Goal: Transaction & Acquisition: Purchase product/service

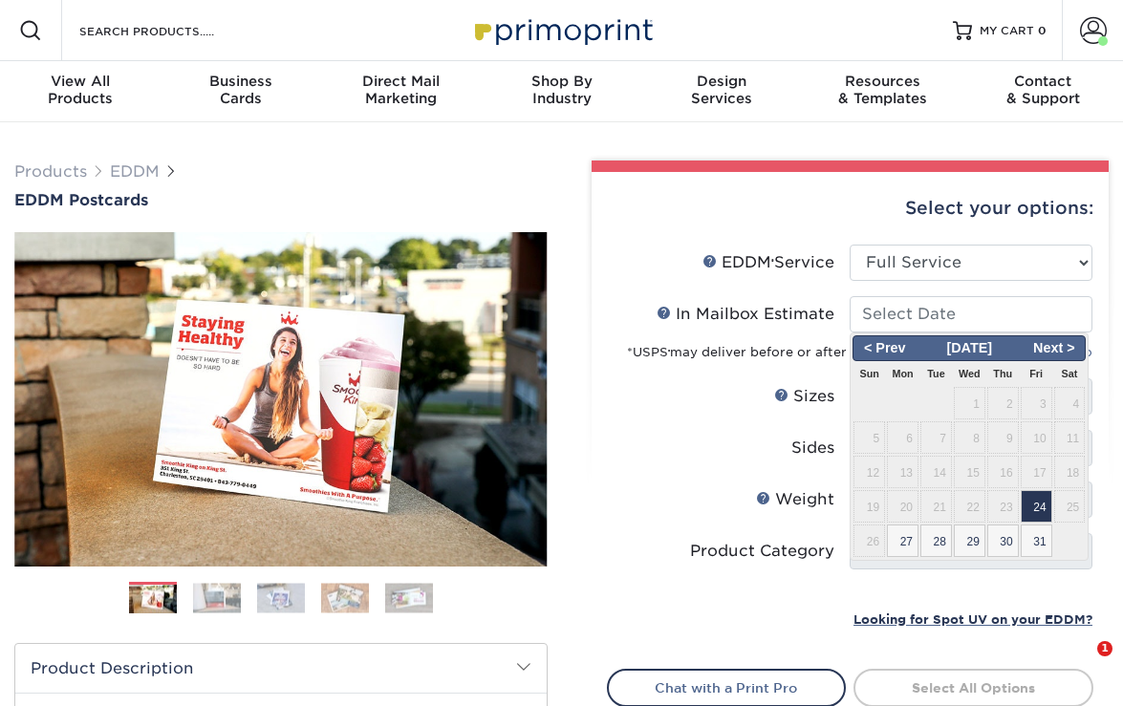
select select "full_service"
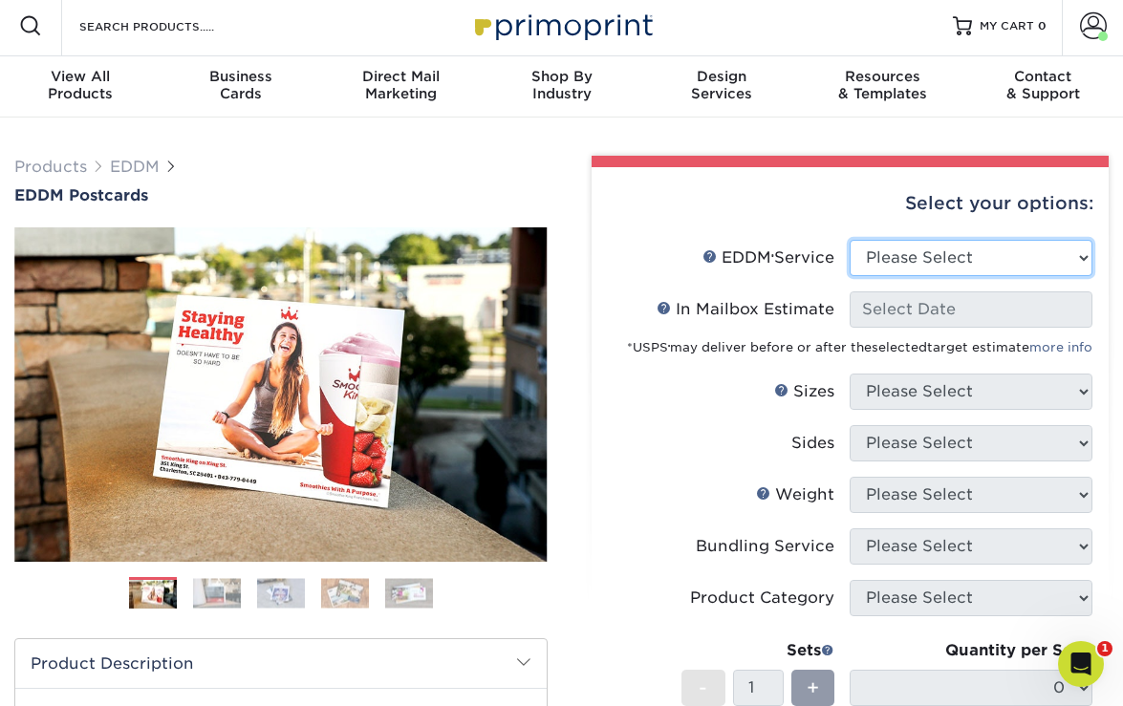
select select "full_service"
select select "-1"
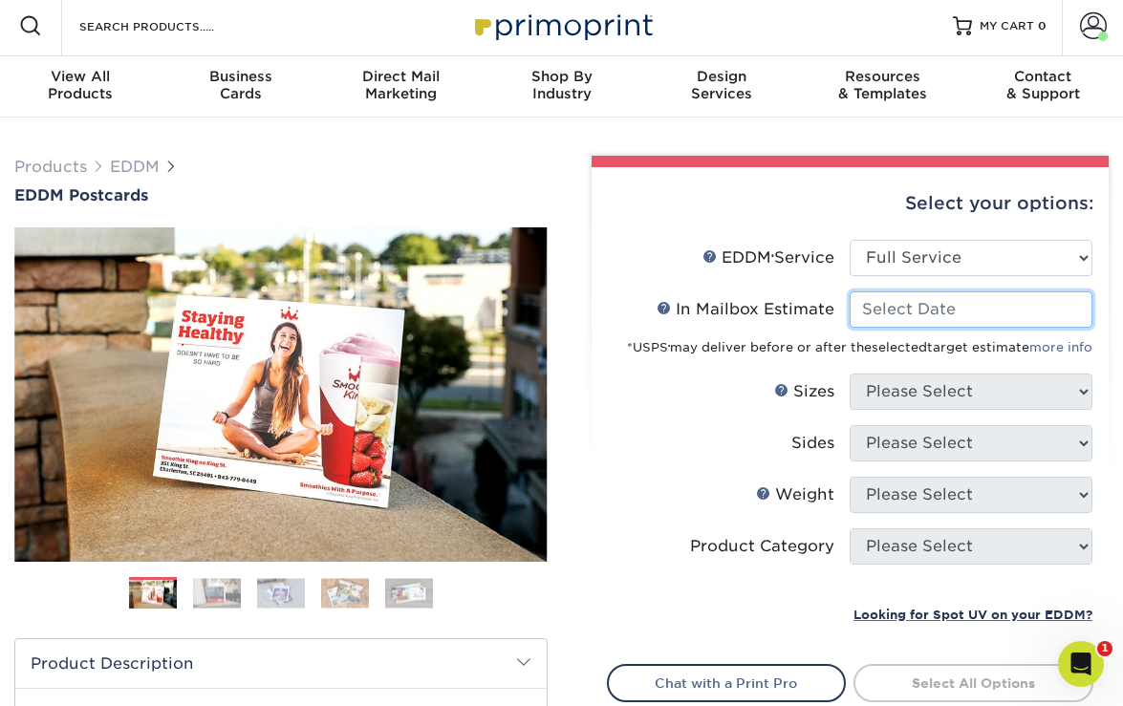
click at [910, 301] on input "In Mailbox Estimate Help In Mailbox Estimate" at bounding box center [971, 309] width 243 height 36
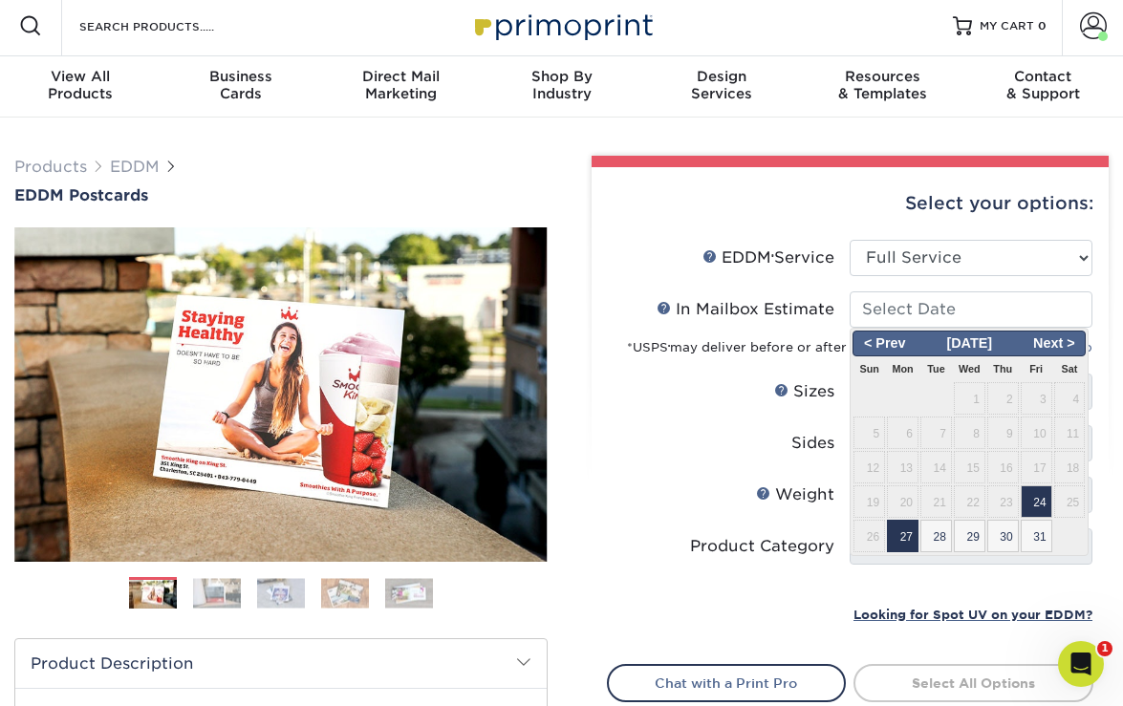
click at [910, 530] on span "27" at bounding box center [903, 536] width 32 height 32
type input "[DATE]"
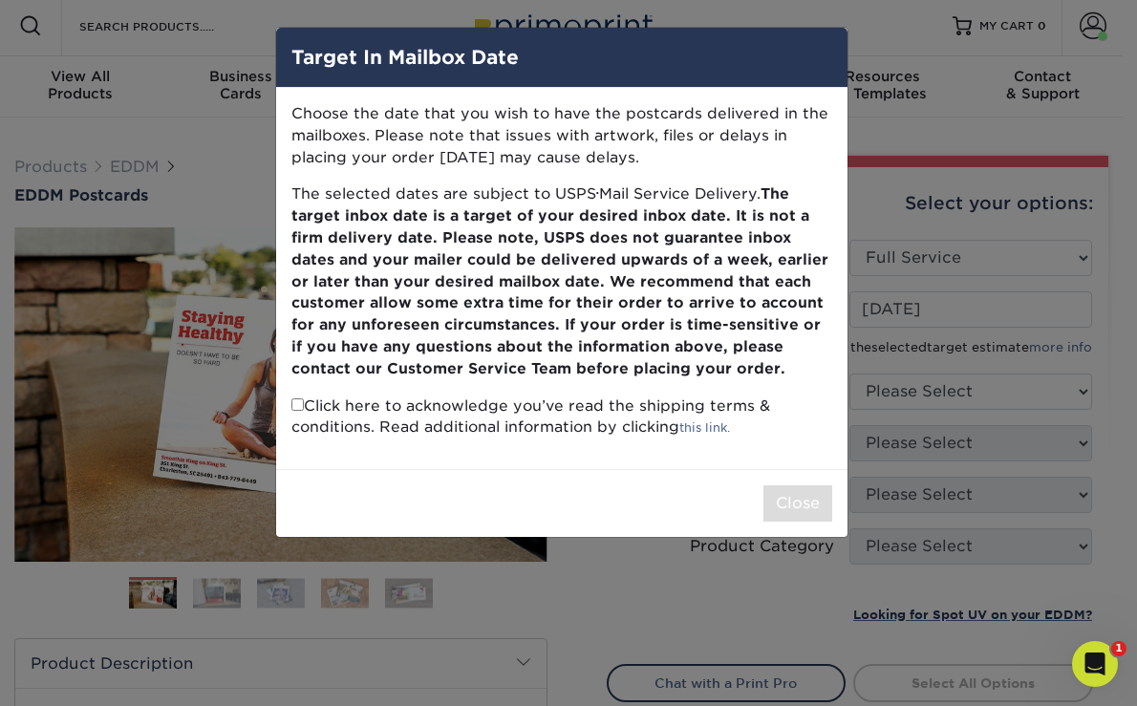
click at [298, 398] on input "checkbox" at bounding box center [297, 404] width 12 height 12
checkbox input "true"
click at [809, 495] on button "Close" at bounding box center [798, 503] width 69 height 36
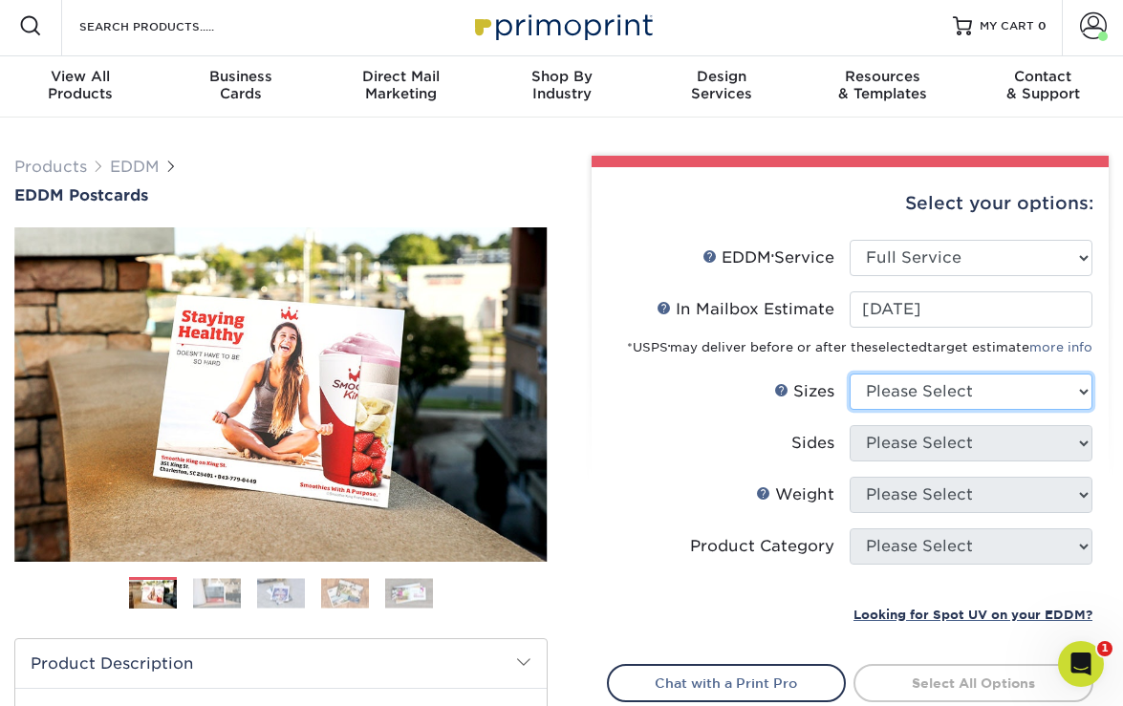
select select "6.50x9.00"
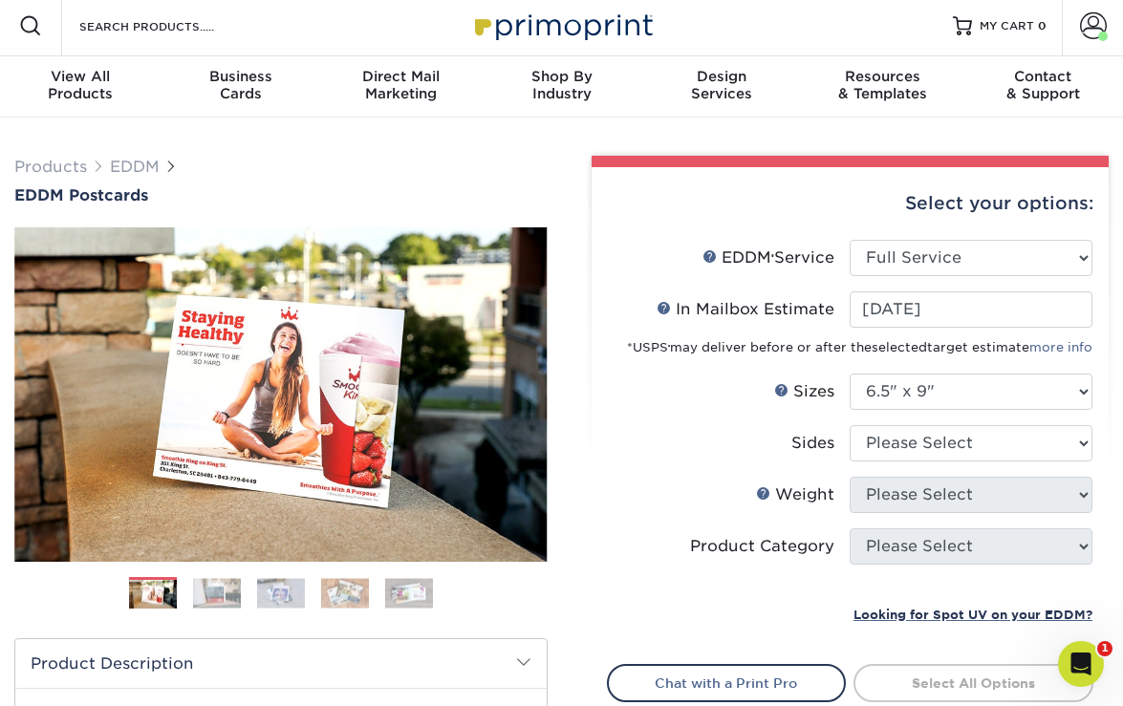
click at [920, 413] on li "Sizes Help Sizes Please Select 4.5" x 12" 6" x 12" 6.5" x 8" 6.5" x 9" 6.5" x 1…" at bounding box center [850, 400] width 485 height 52
select select "13abbda7-1d64-4f25-8bb2-c179b224825d"
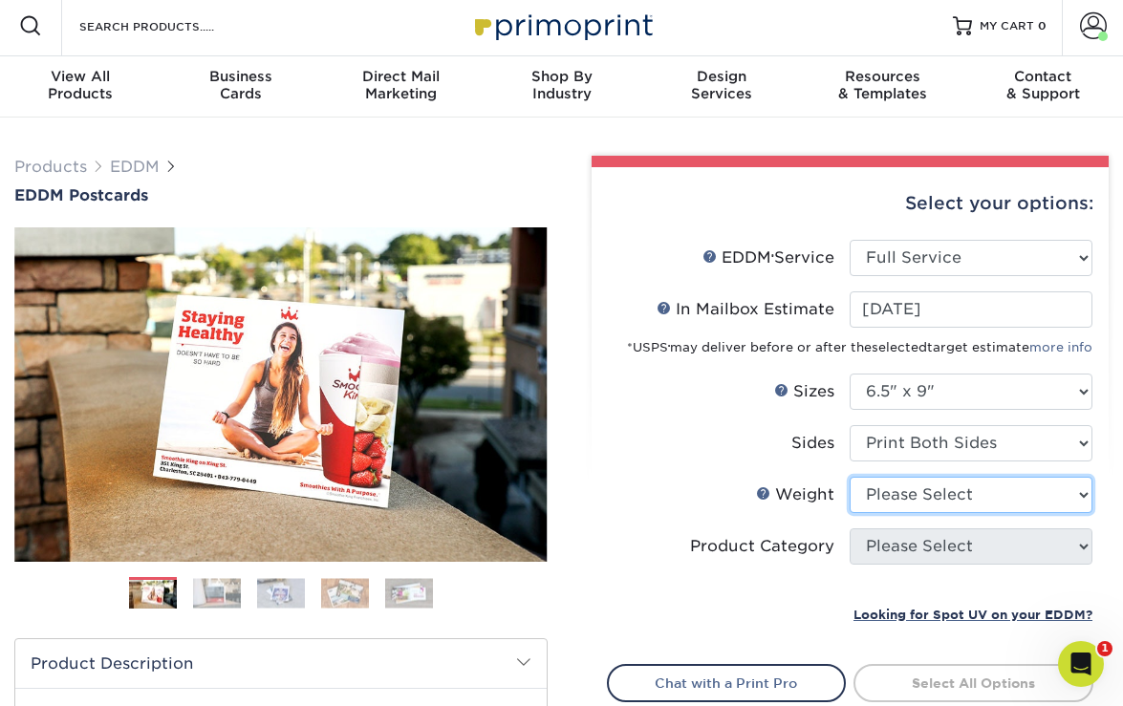
select select "14PT"
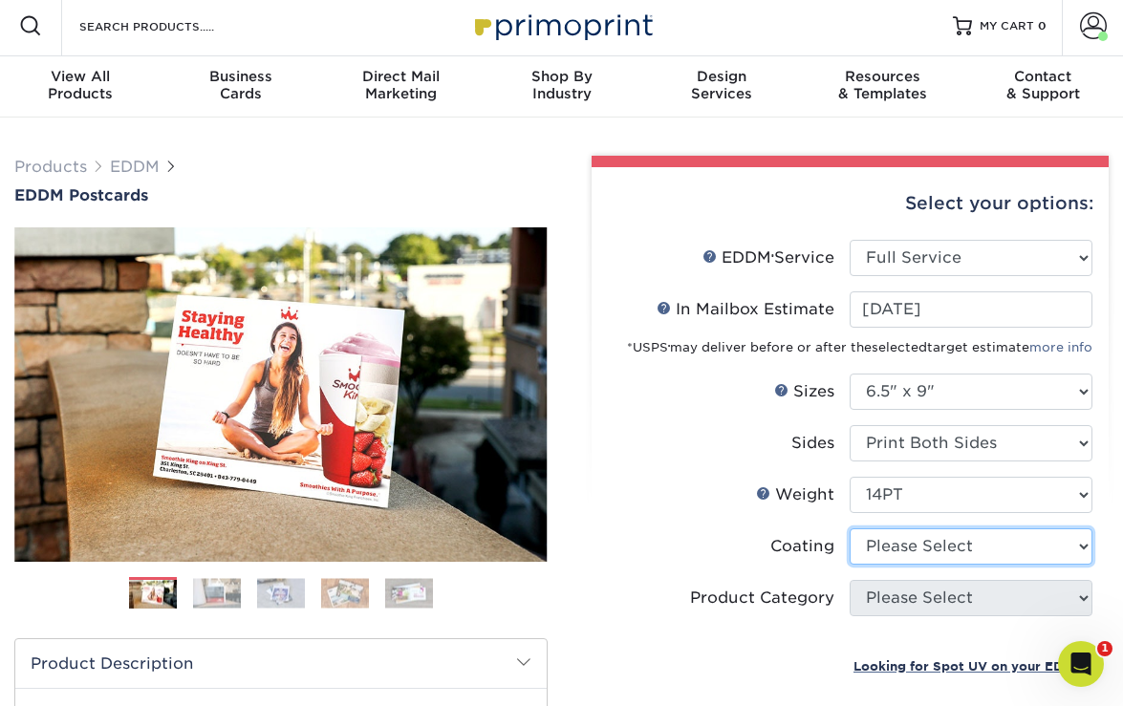
select select "121bb7b5-3b4d-429f-bd8d-bbf80e953313"
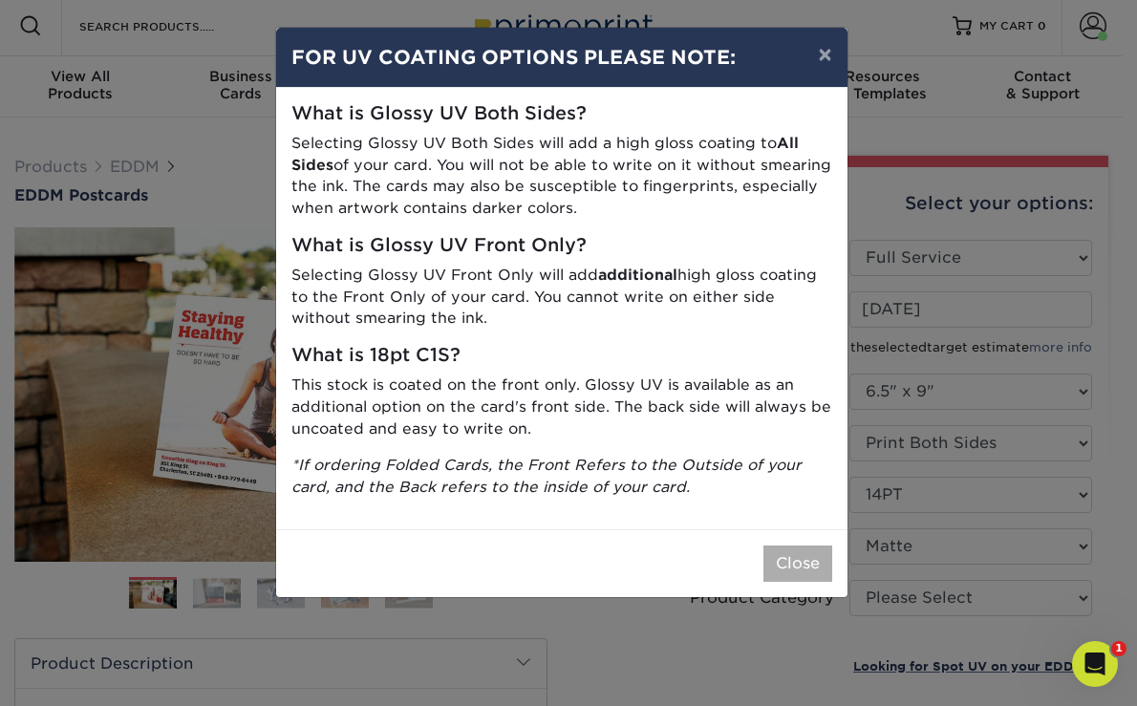
click at [793, 558] on button "Close" at bounding box center [798, 564] width 69 height 36
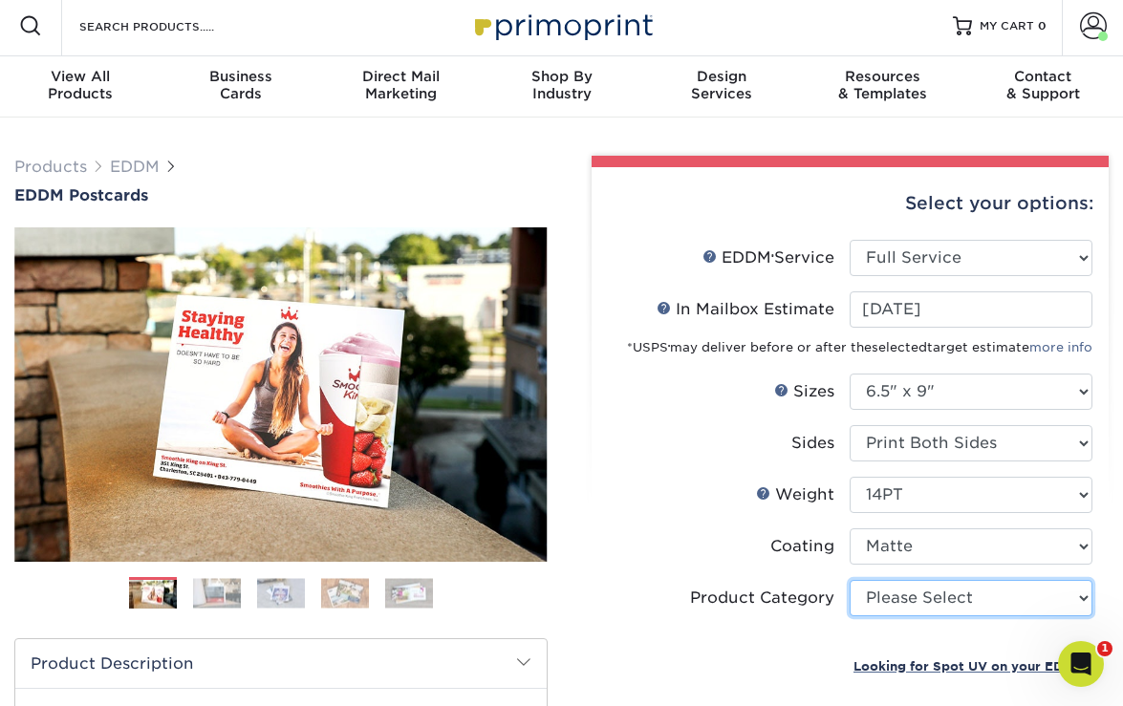
select select "9b7272e0-d6c8-4c3c-8e97-d3a1bcdab858"
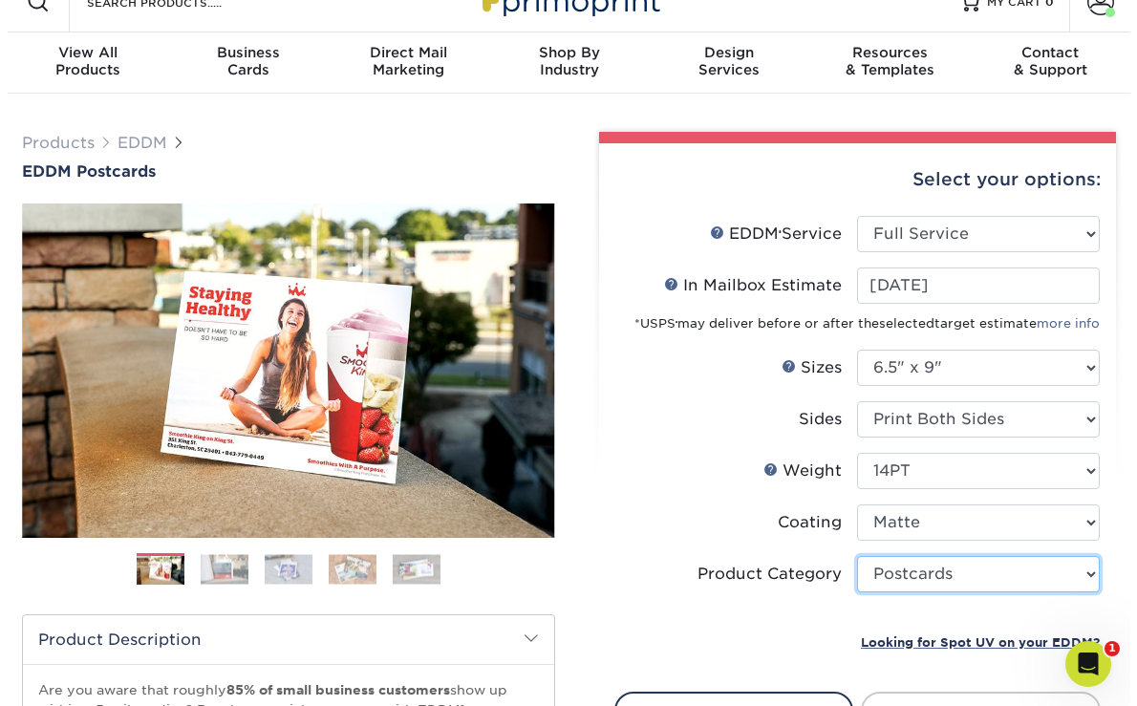
scroll to position [206, 0]
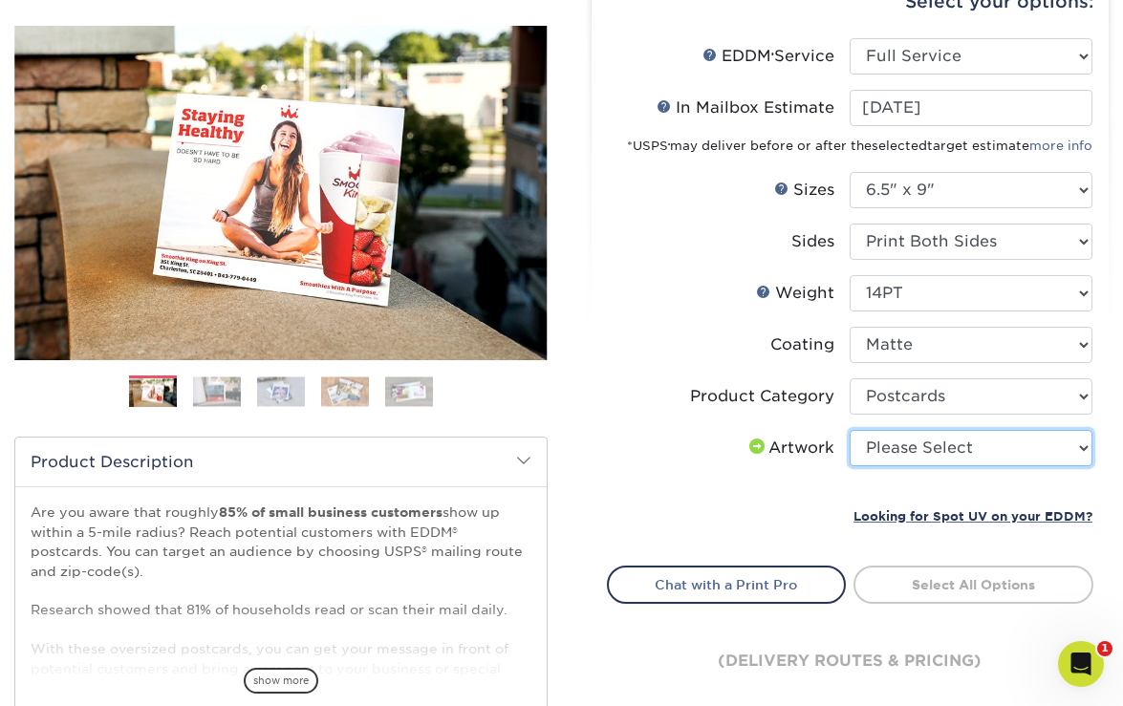
select select "upload"
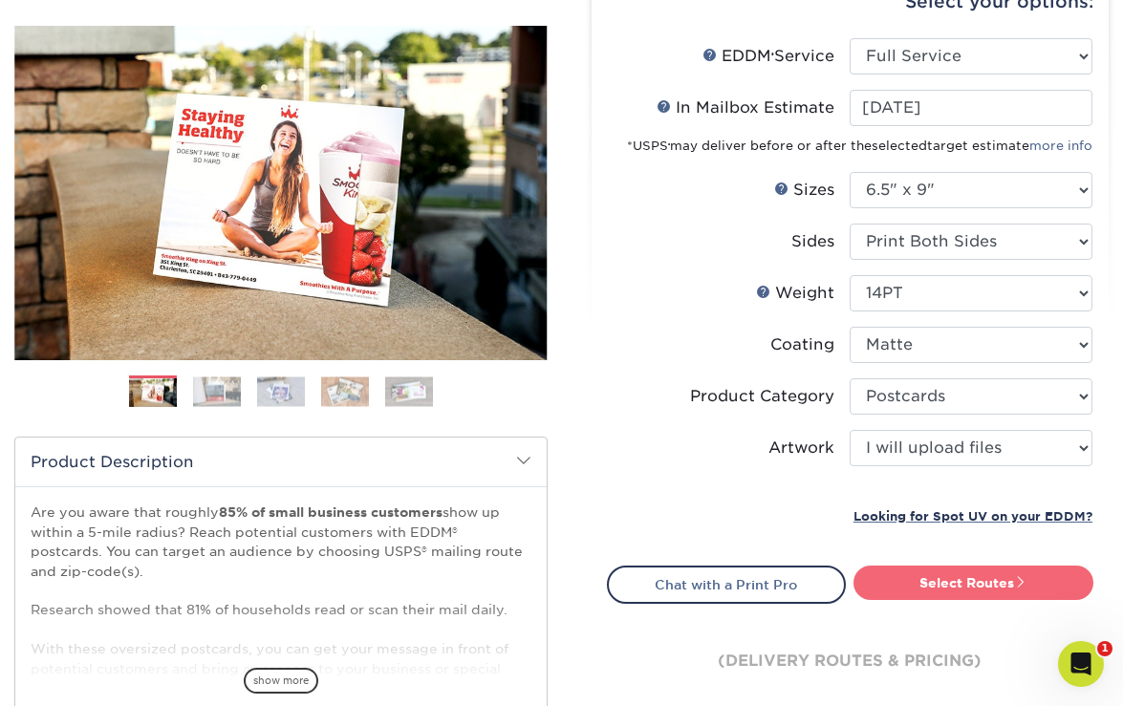
click at [990, 583] on link "Select Routes" at bounding box center [973, 583] width 240 height 34
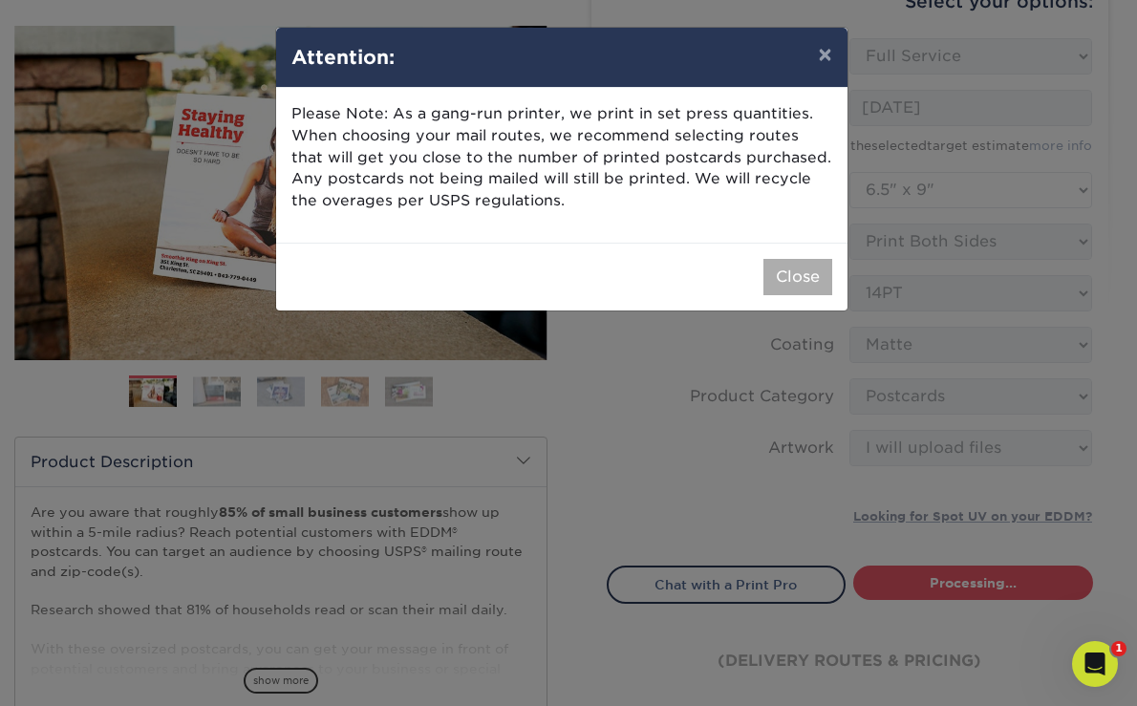
click at [797, 270] on button "Close" at bounding box center [798, 277] width 69 height 36
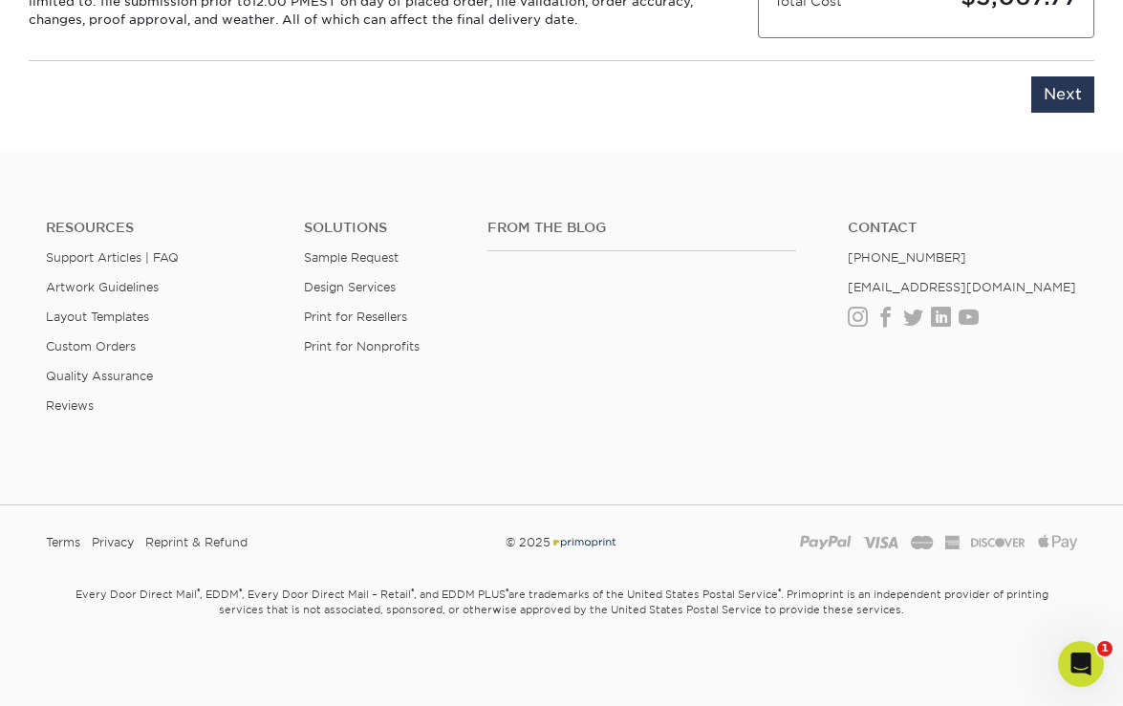
scroll to position [1328, 0]
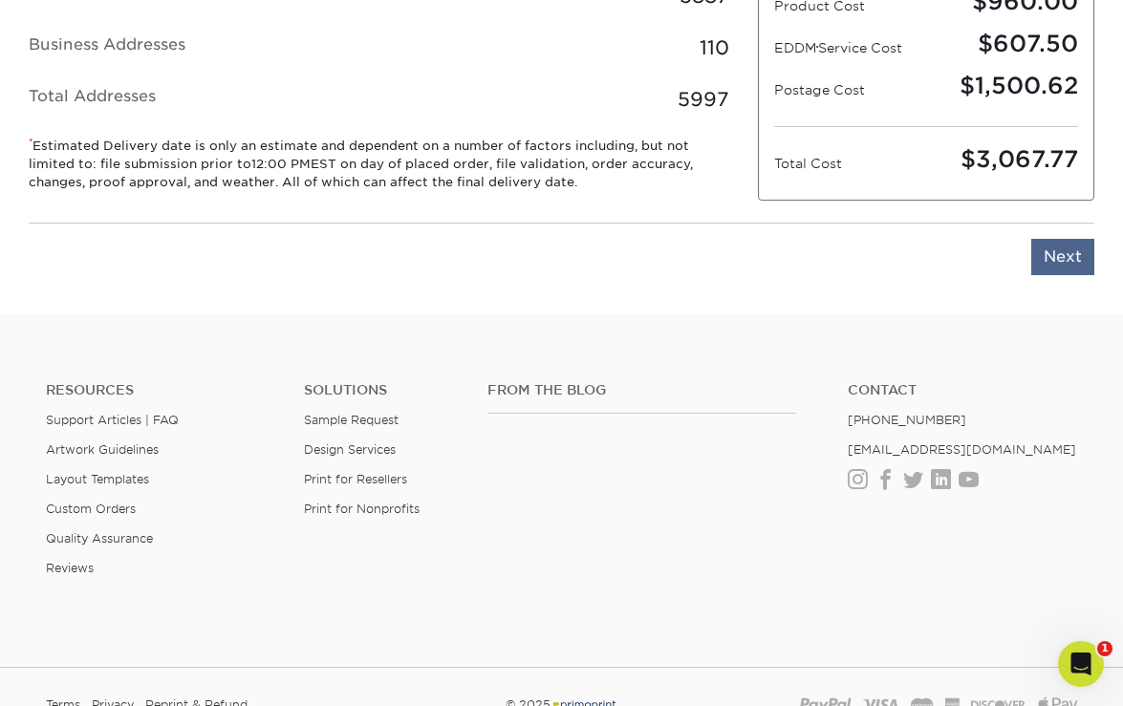
click at [1064, 262] on input "Next" at bounding box center [1062, 257] width 63 height 36
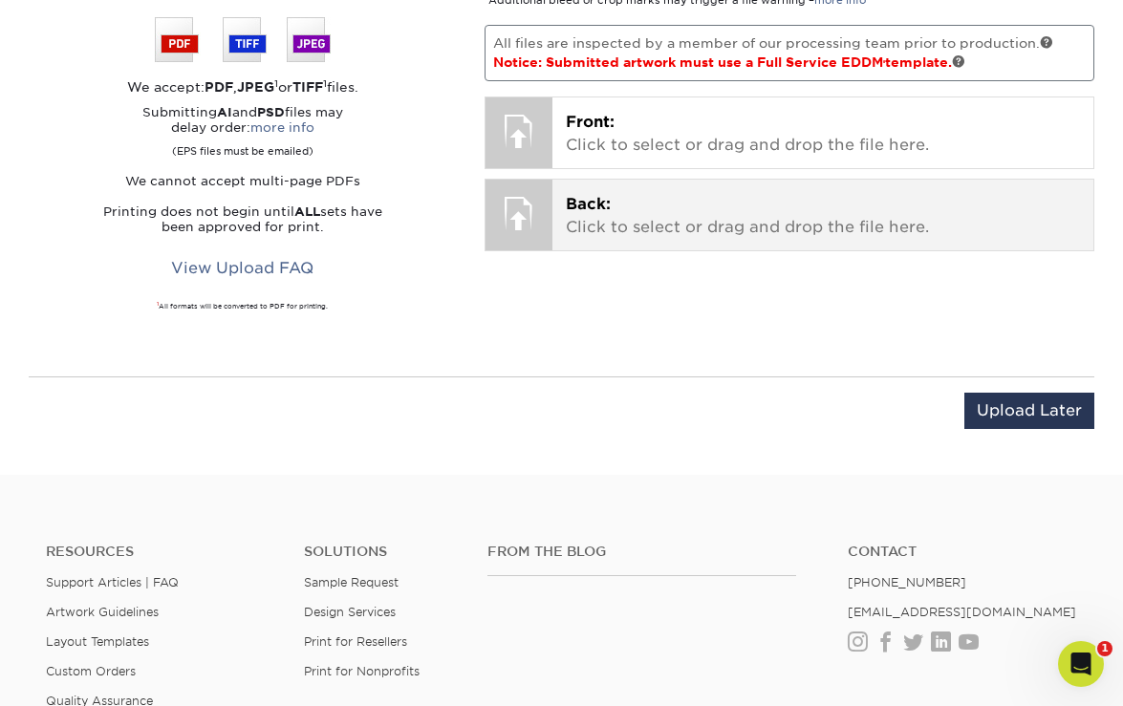
scroll to position [1122, 0]
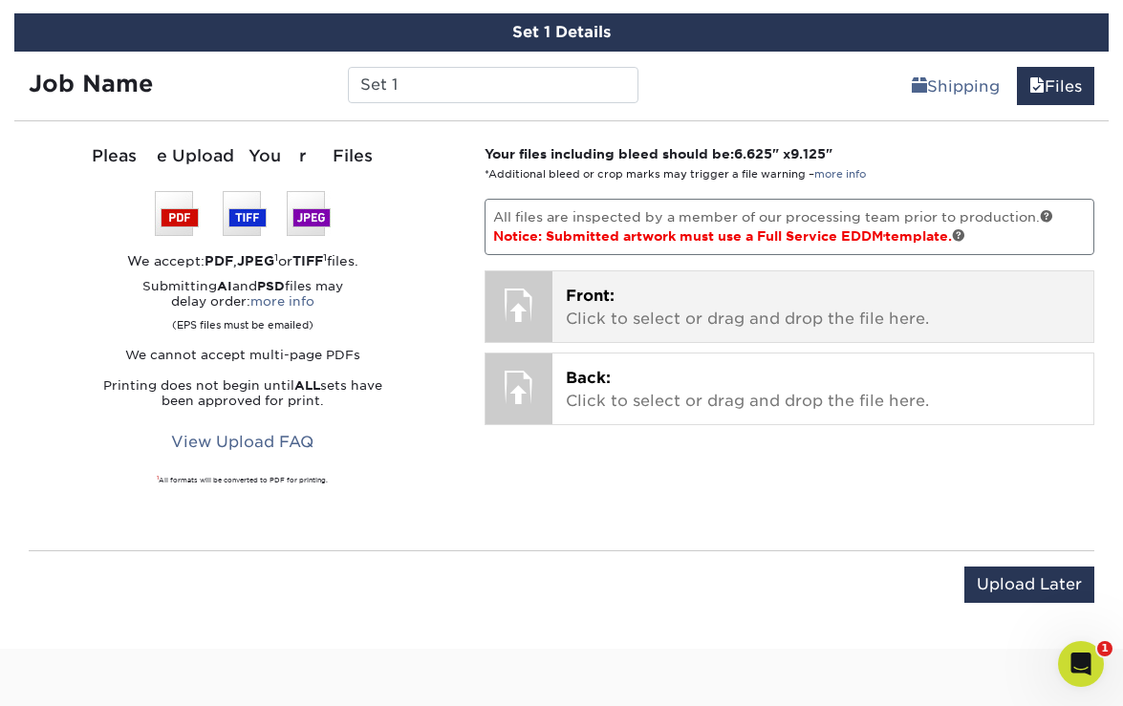
click at [625, 312] on p "Front: Click to select or drag and drop the file here." at bounding box center [823, 308] width 514 height 46
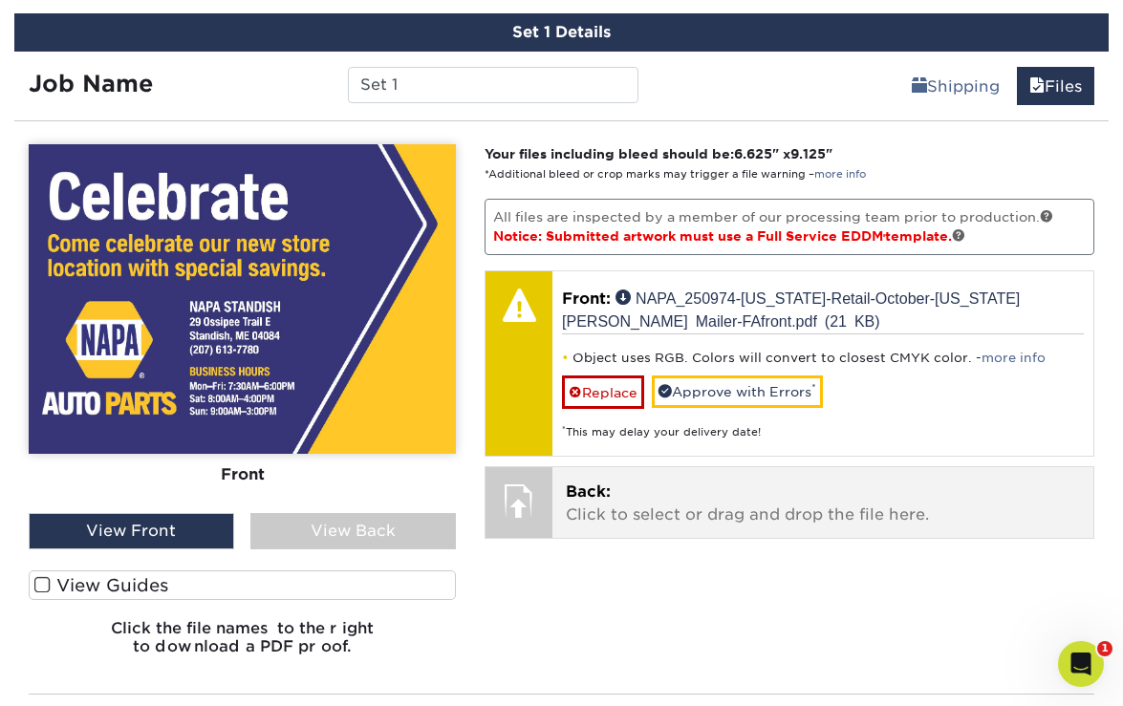
click at [714, 500] on p "Back: Click to select or drag and drop the file here." at bounding box center [823, 504] width 514 height 46
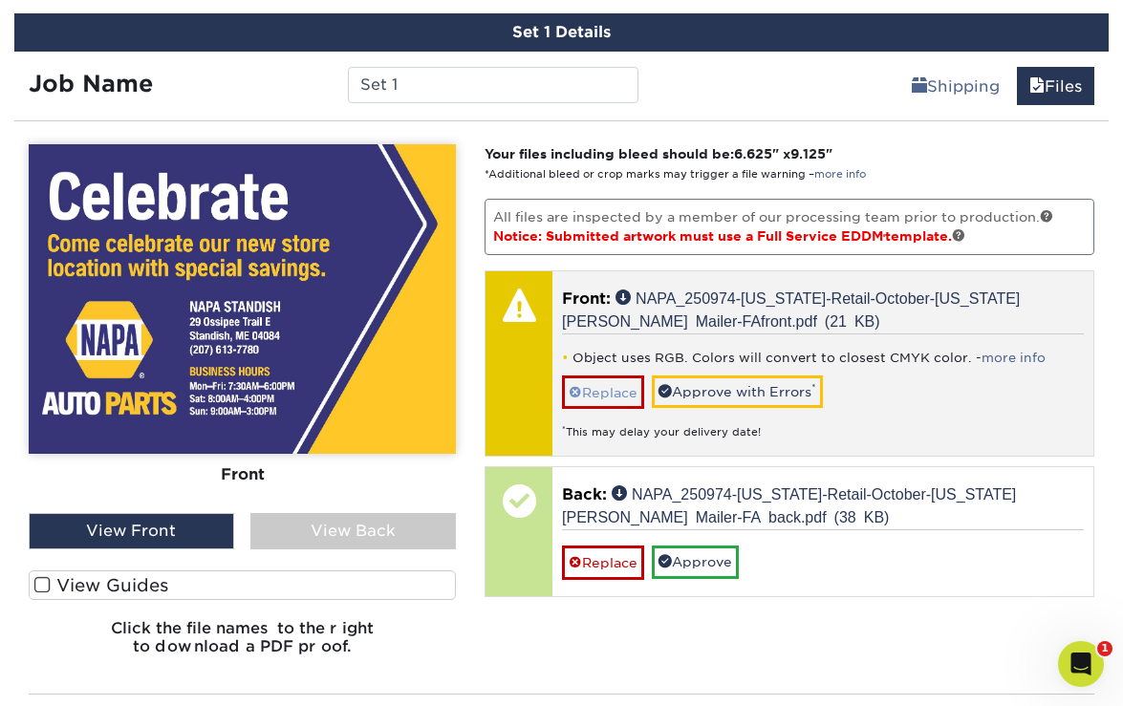
click at [613, 396] on link "Replace" at bounding box center [603, 392] width 82 height 33
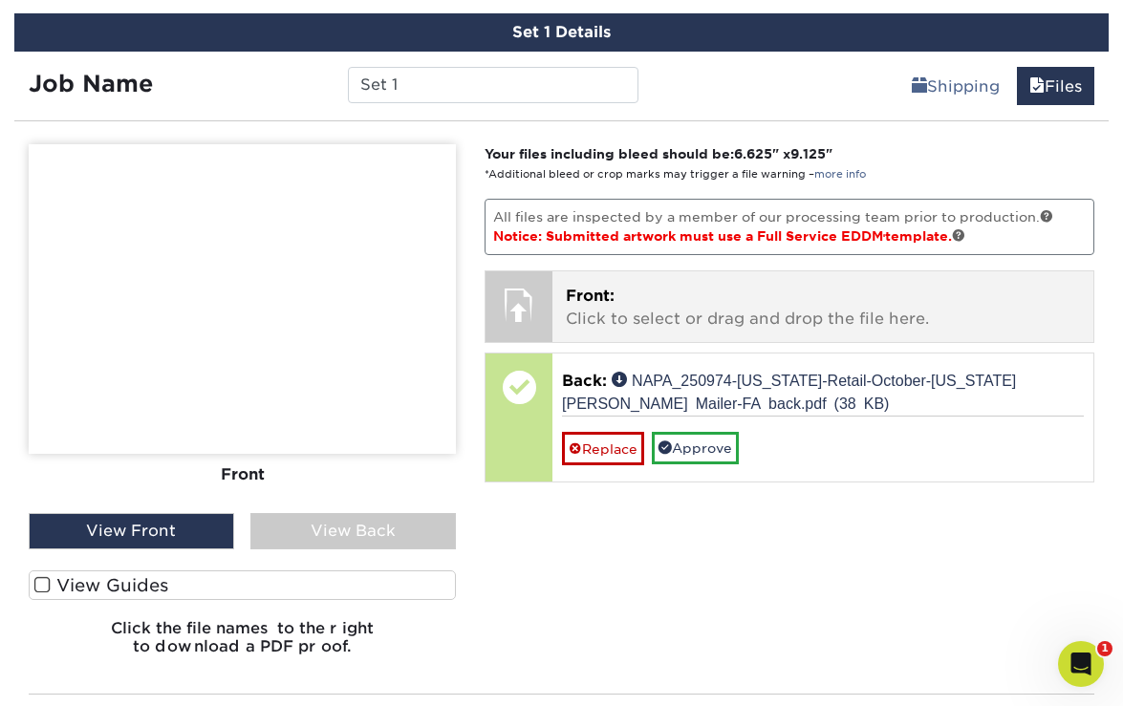
click at [607, 291] on span "Front:" at bounding box center [590, 296] width 49 height 18
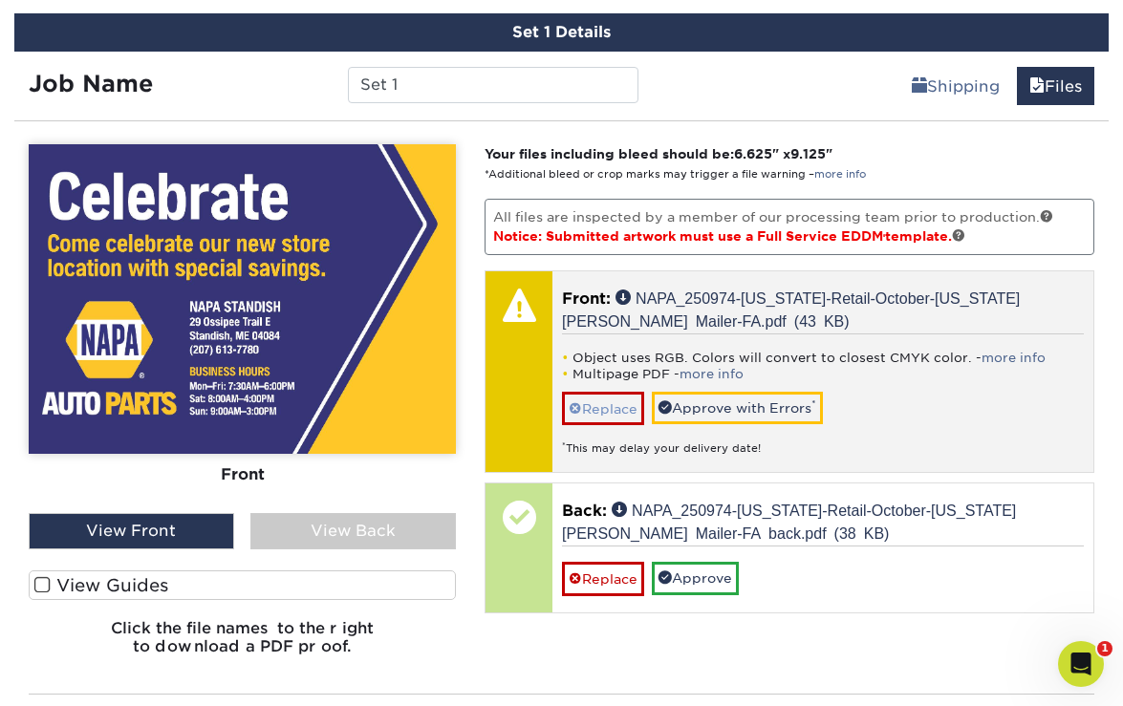
click at [604, 405] on link "Replace" at bounding box center [603, 408] width 82 height 33
